Goal: Find specific page/section

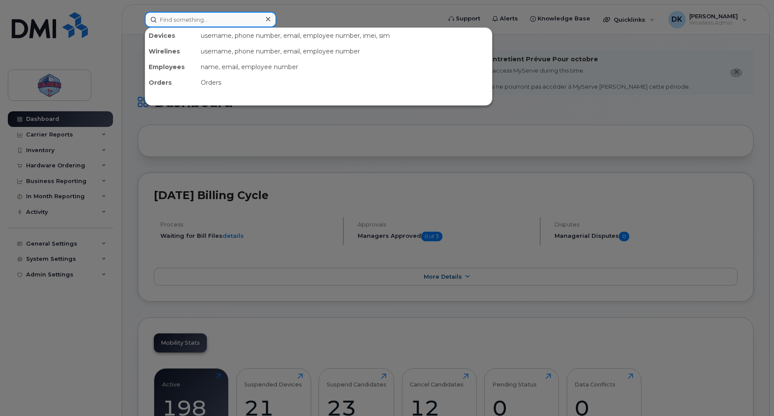
click at [229, 18] on input at bounding box center [211, 20] width 132 height 16
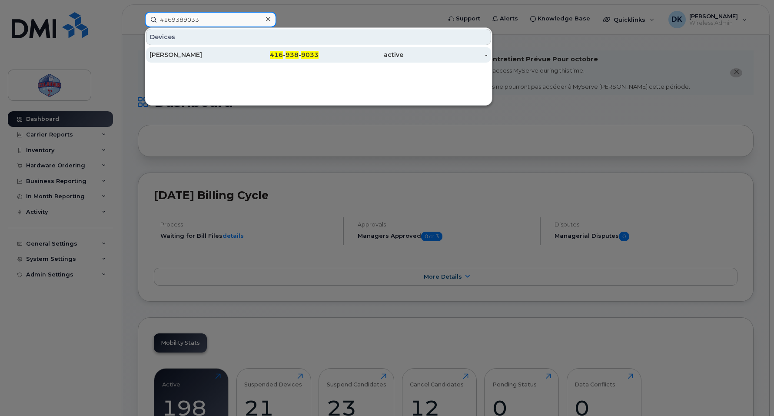
type input "4169389033"
click at [216, 52] on div "[PERSON_NAME]" at bounding box center [191, 54] width 85 height 9
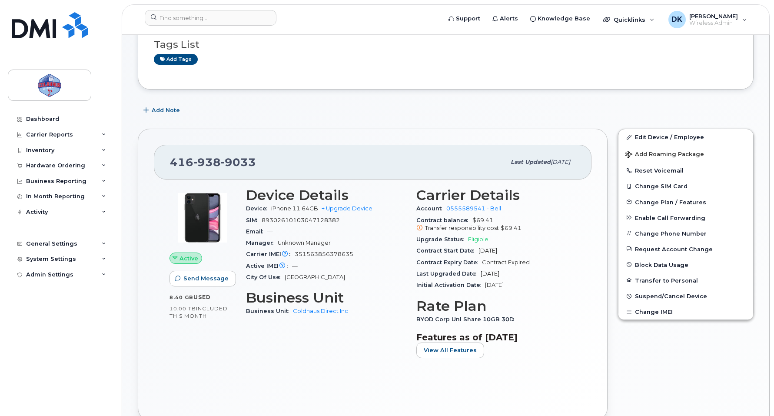
scroll to position [121, 0]
